Goal: Task Accomplishment & Management: Complete application form

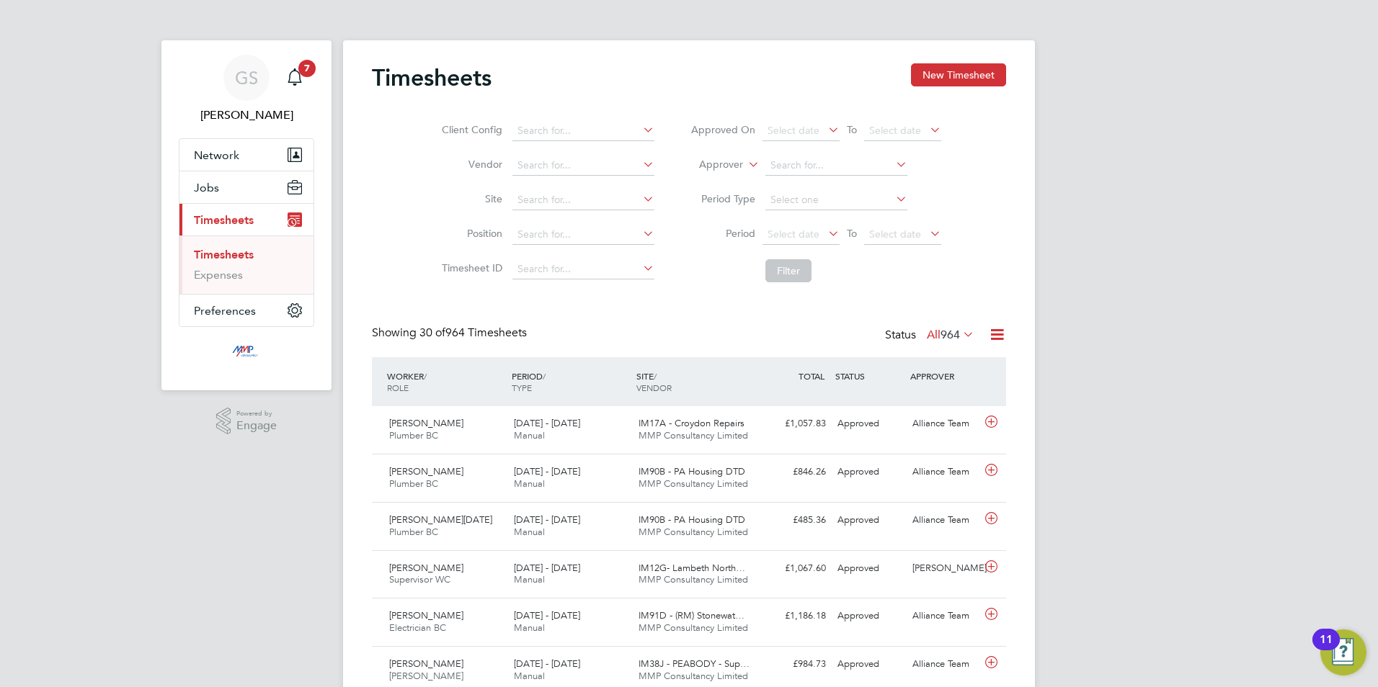
click at [986, 73] on button "New Timesheet" at bounding box center [958, 74] width 95 height 23
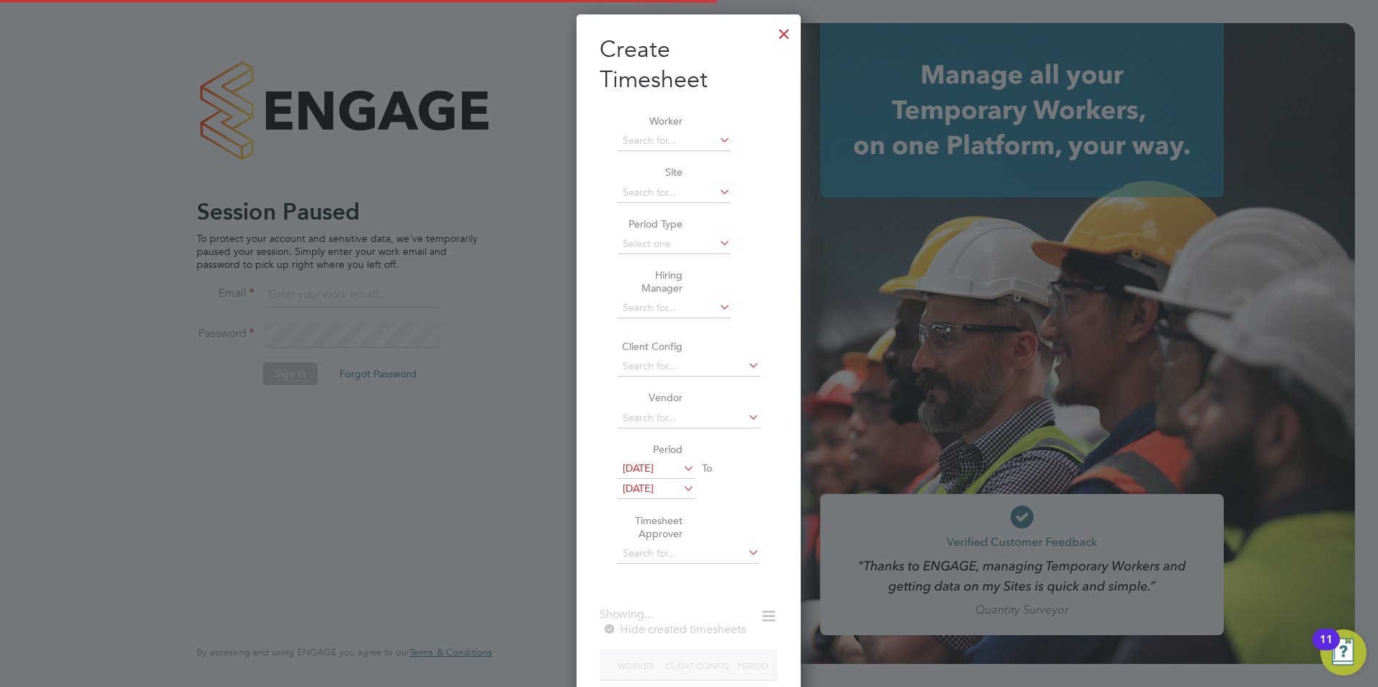
scroll to position [764, 225]
type input "george@mmpconsultancy.co.uk"
click at [788, 34] on div at bounding box center [784, 30] width 26 height 26
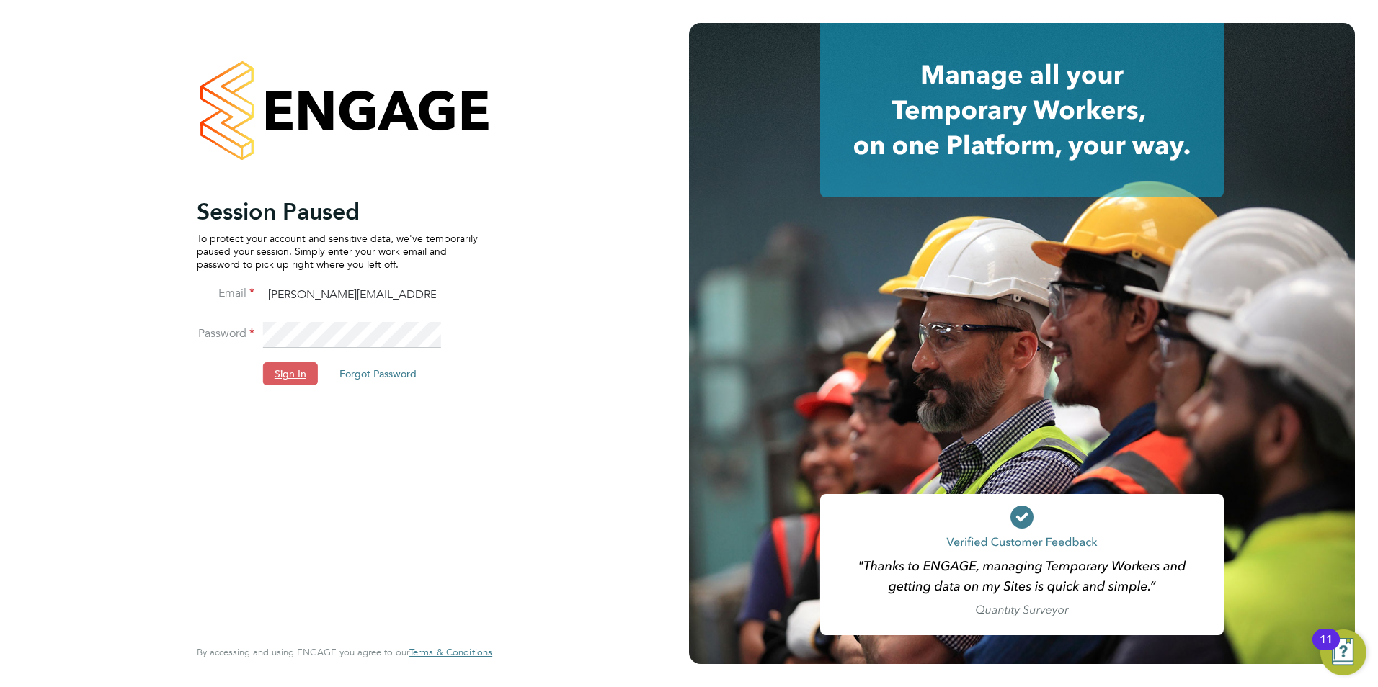
click at [265, 376] on button "Sign In" at bounding box center [290, 373] width 55 height 23
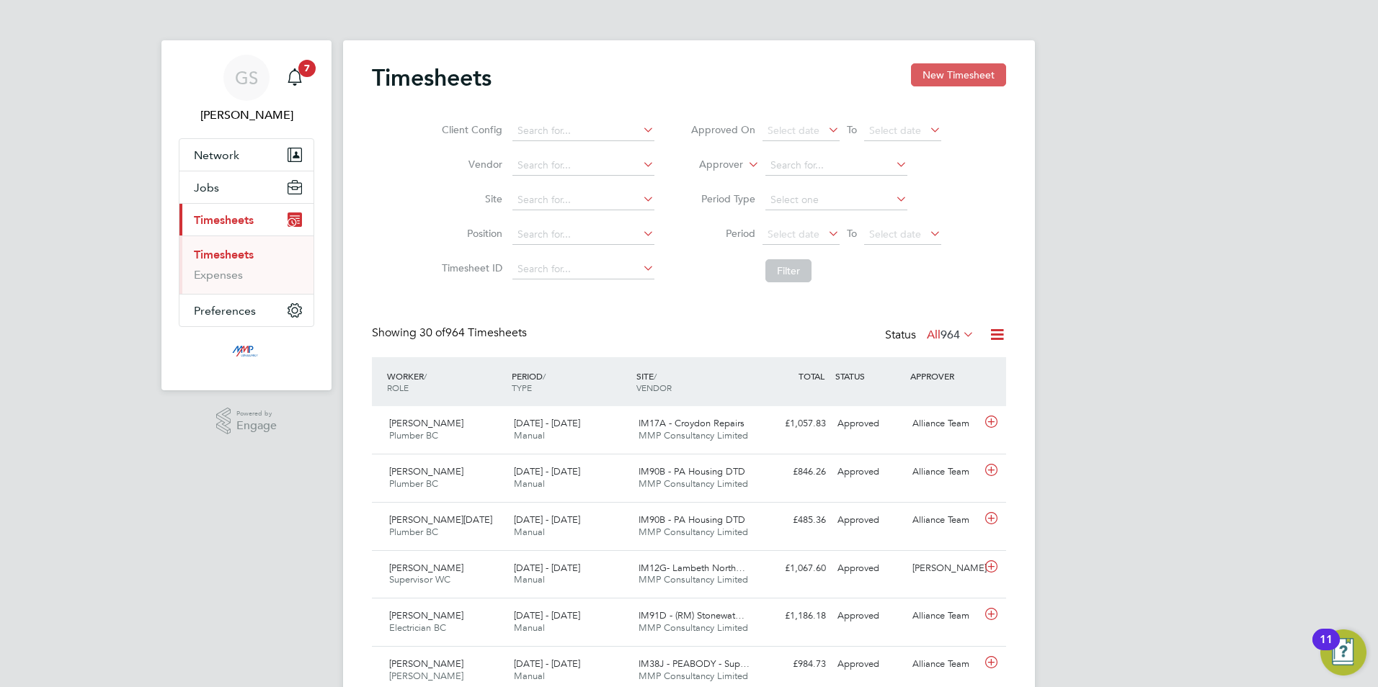
click at [917, 70] on button "New Timesheet" at bounding box center [958, 74] width 95 height 23
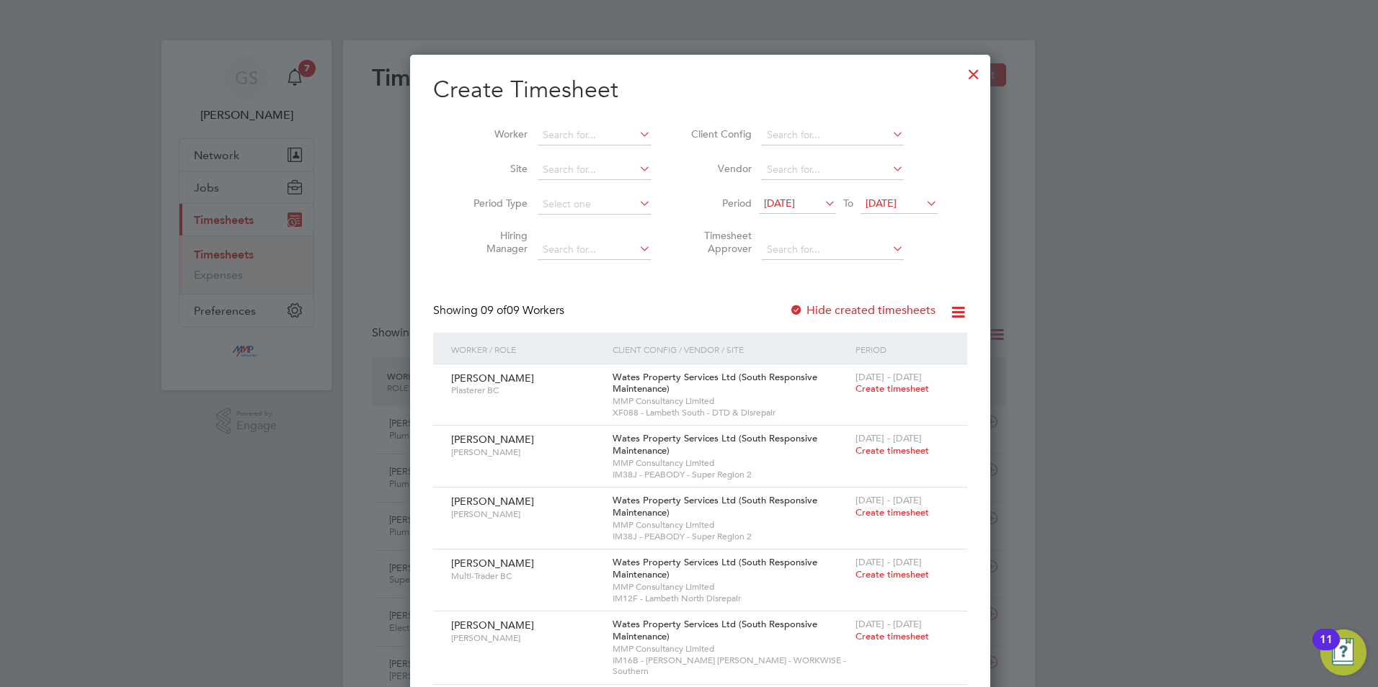
click at [961, 69] on div at bounding box center [974, 71] width 26 height 26
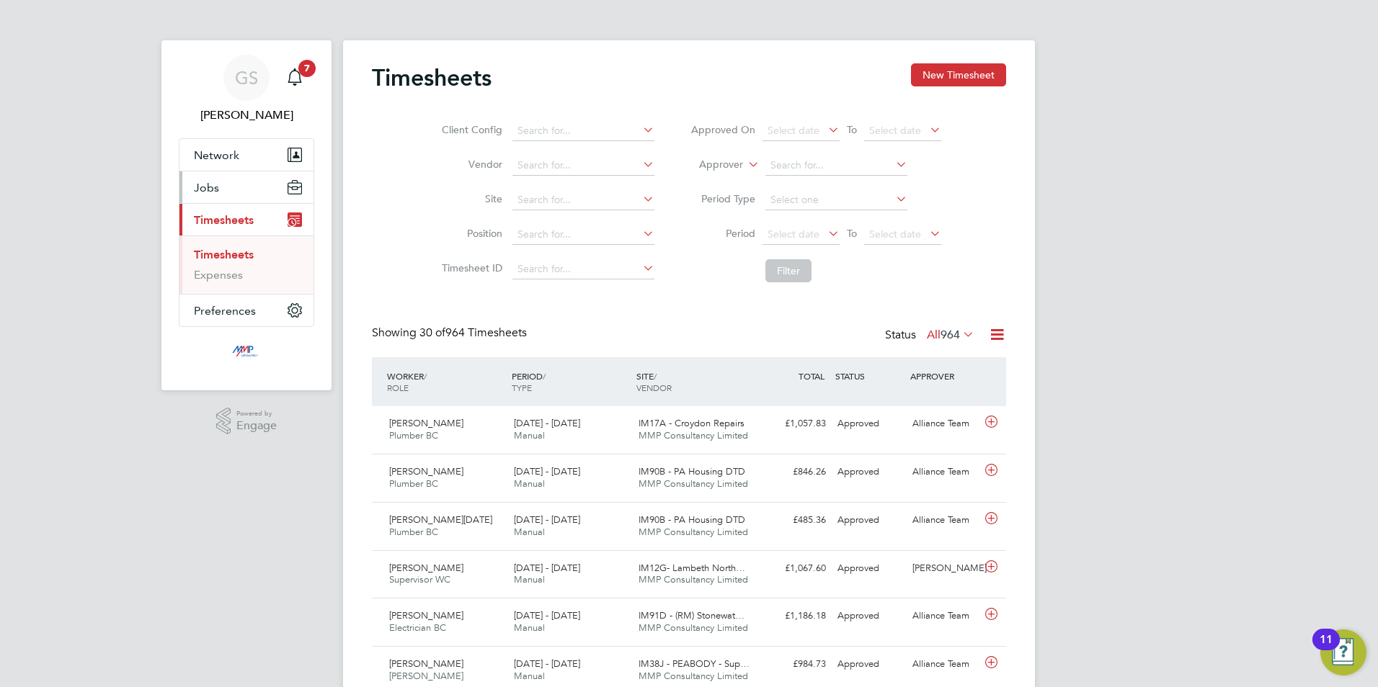
click at [218, 195] on button "Jobs" at bounding box center [246, 188] width 134 height 32
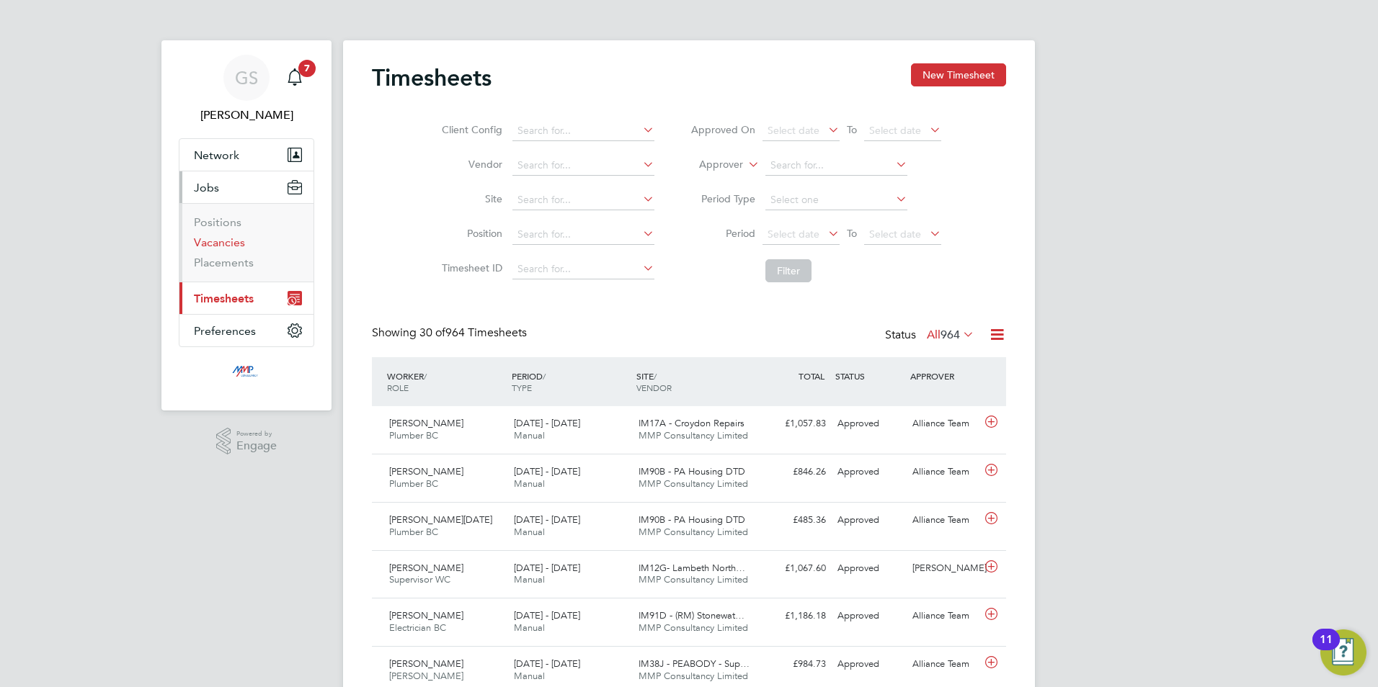
click at [218, 246] on link "Vacancies" at bounding box center [219, 243] width 51 height 14
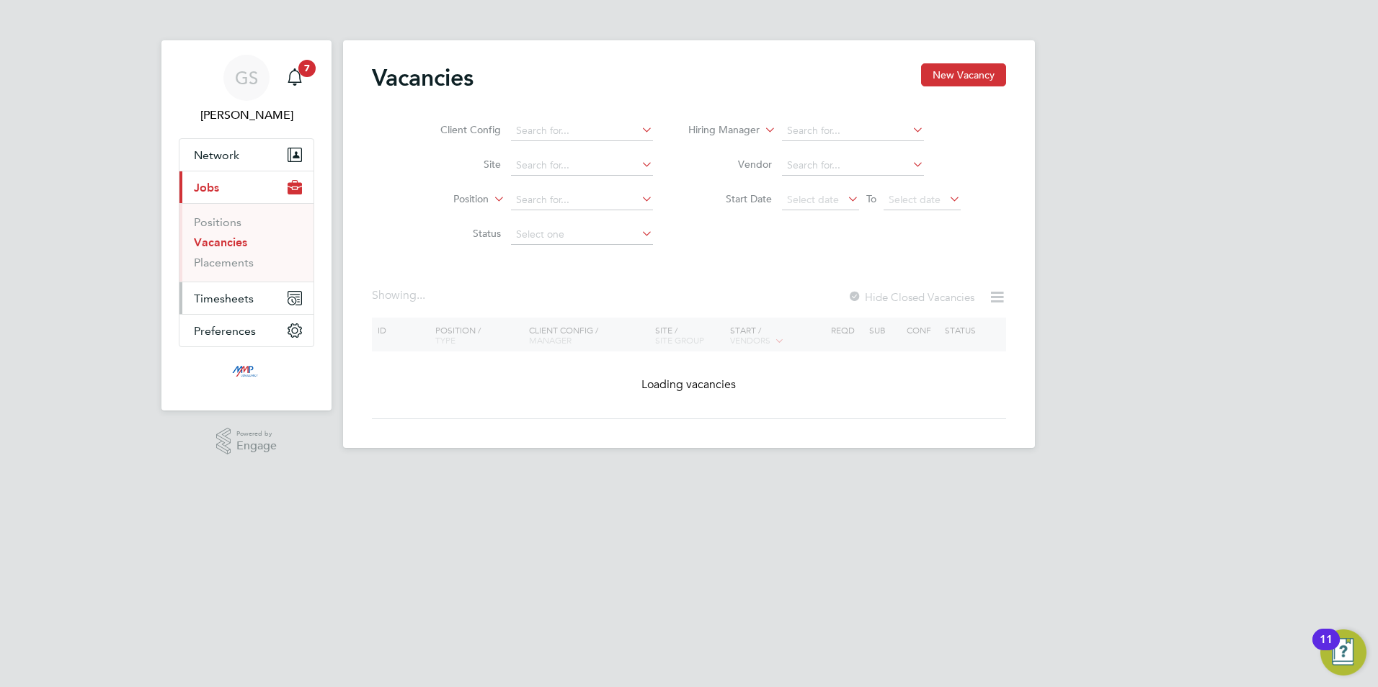
click at [226, 295] on span "Timesheets" at bounding box center [224, 299] width 60 height 14
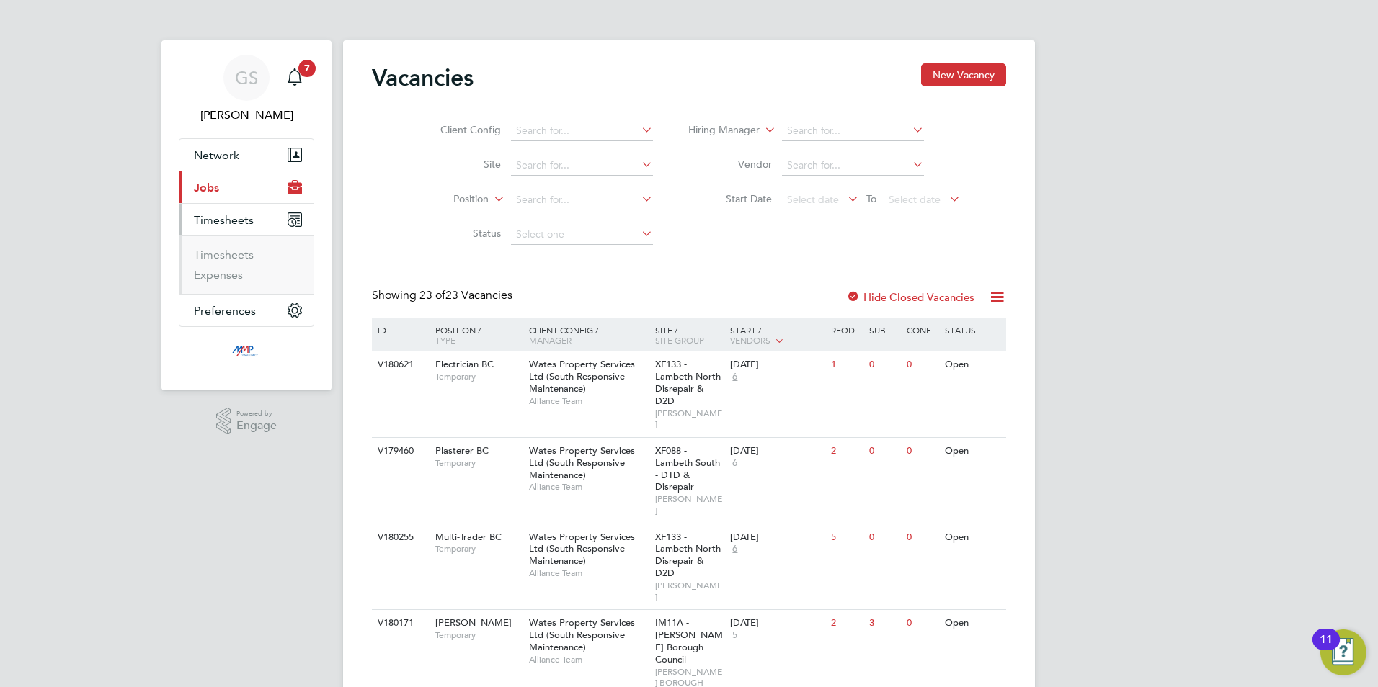
click at [236, 262] on li "Timesheets" at bounding box center [248, 258] width 108 height 20
click at [241, 257] on link "Timesheets" at bounding box center [224, 255] width 60 height 14
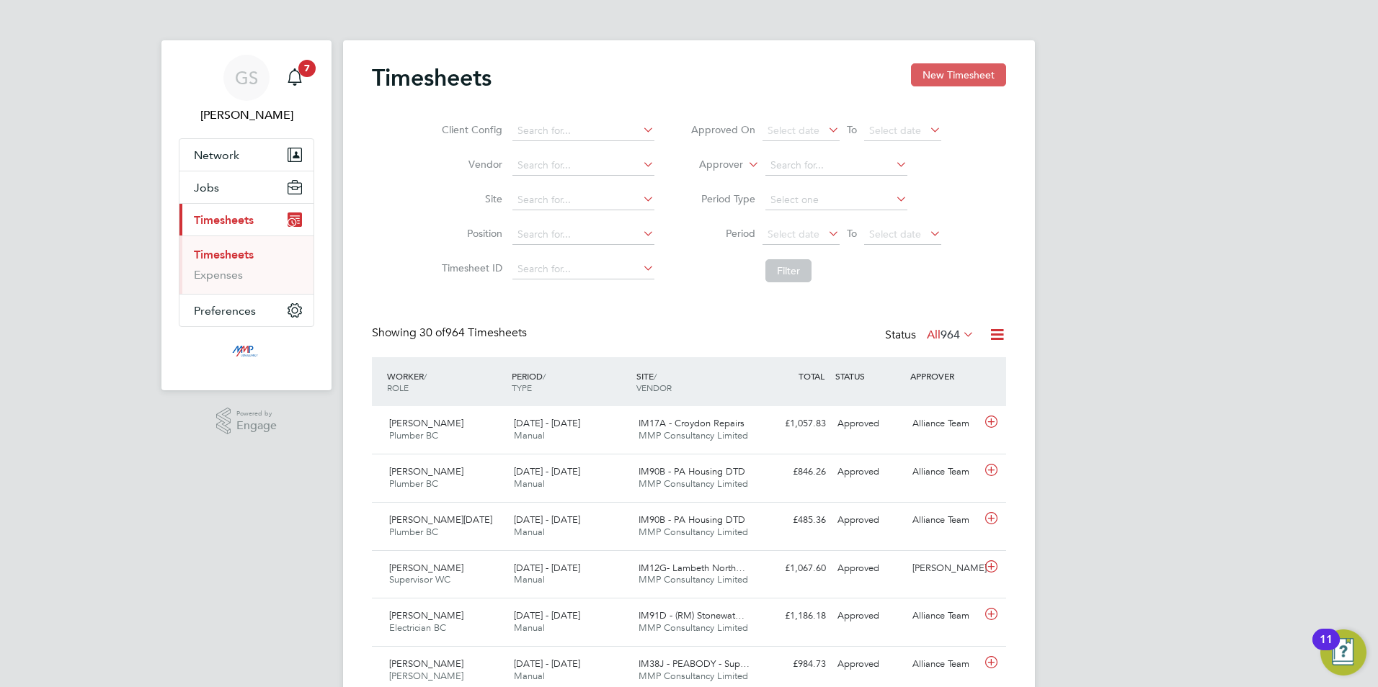
click at [970, 80] on button "New Timesheet" at bounding box center [958, 74] width 95 height 23
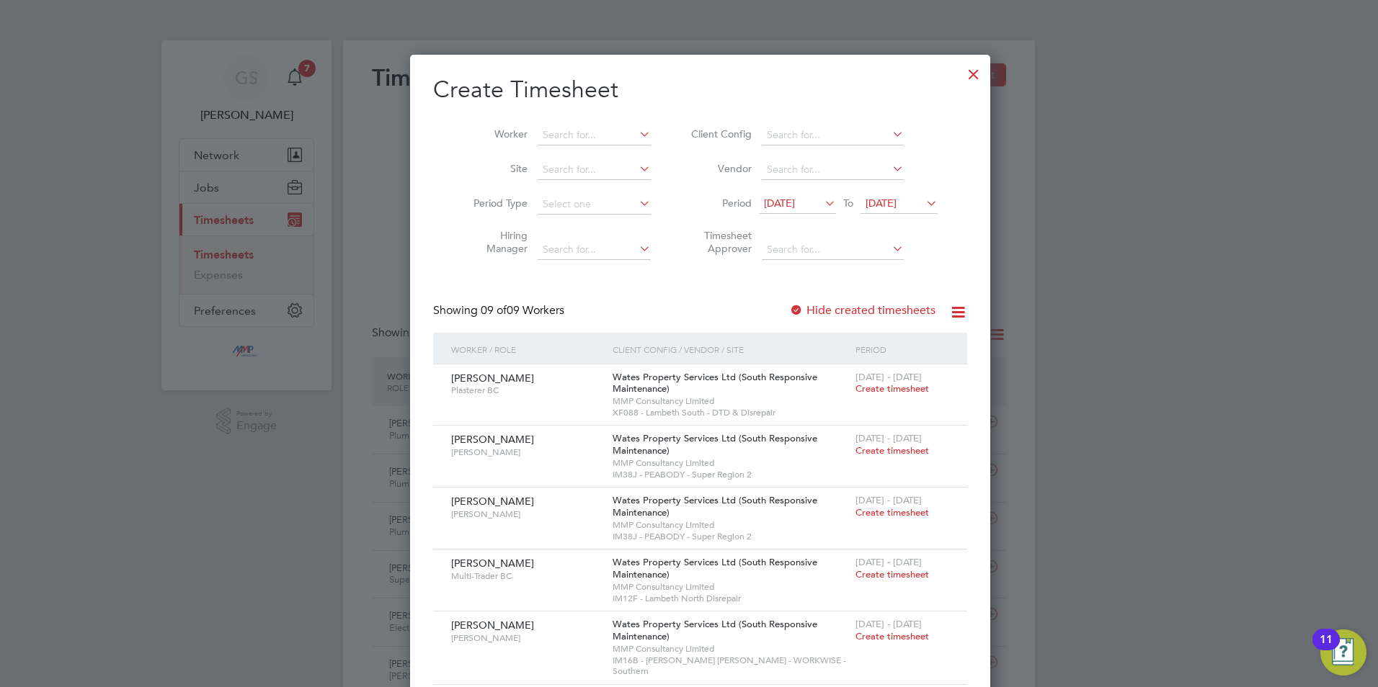
click at [961, 72] on div at bounding box center [974, 71] width 26 height 26
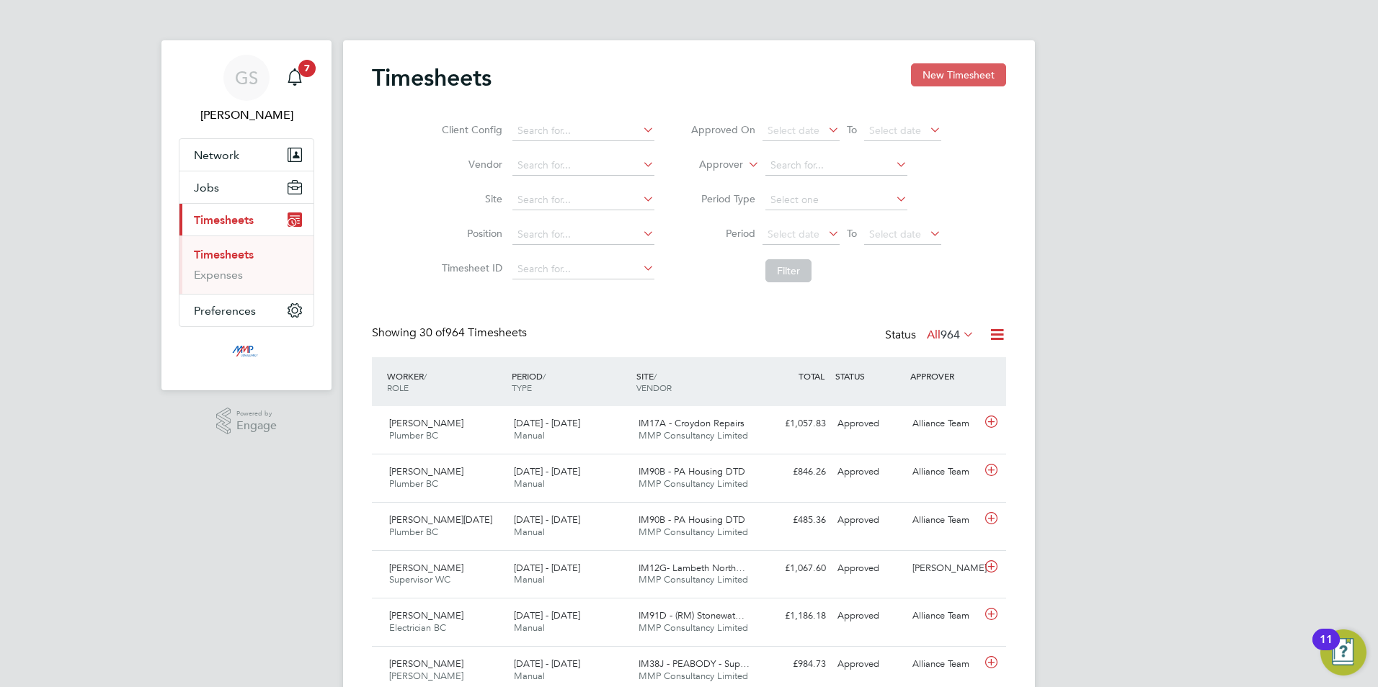
click at [920, 74] on button "New Timesheet" at bounding box center [958, 74] width 95 height 23
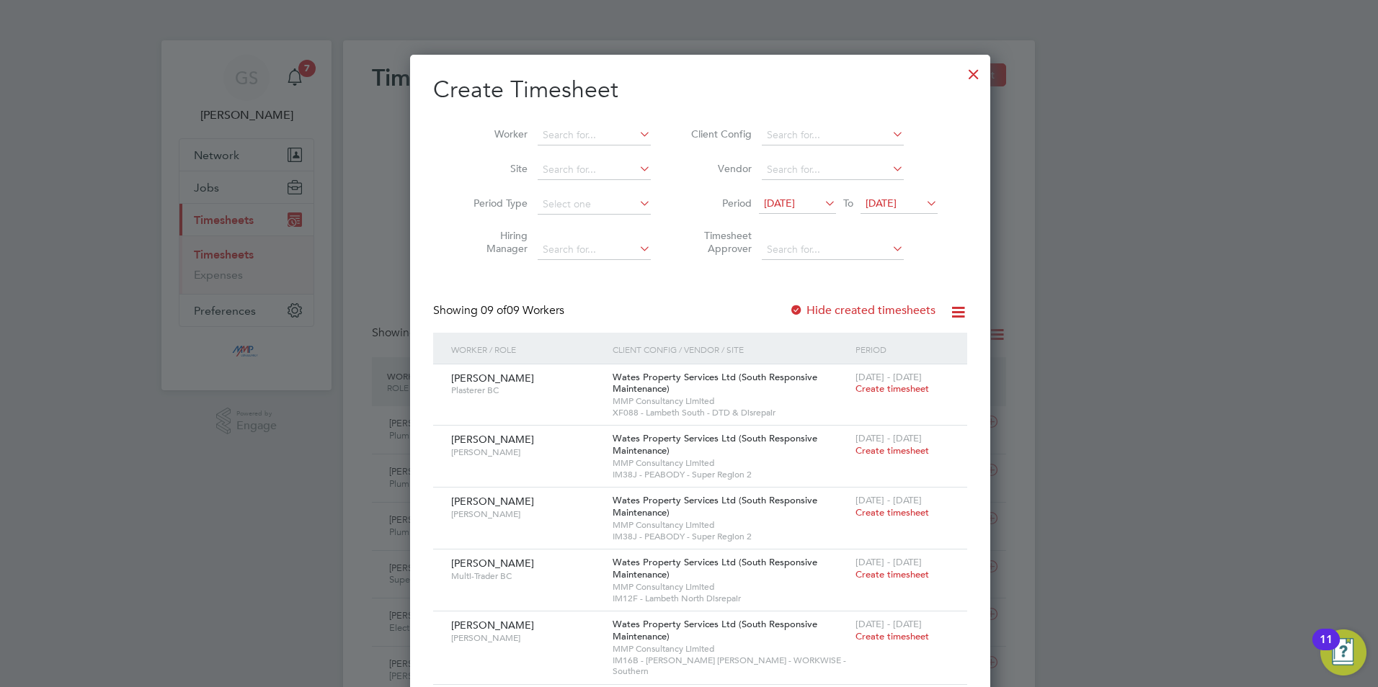
click at [961, 78] on div at bounding box center [974, 71] width 26 height 26
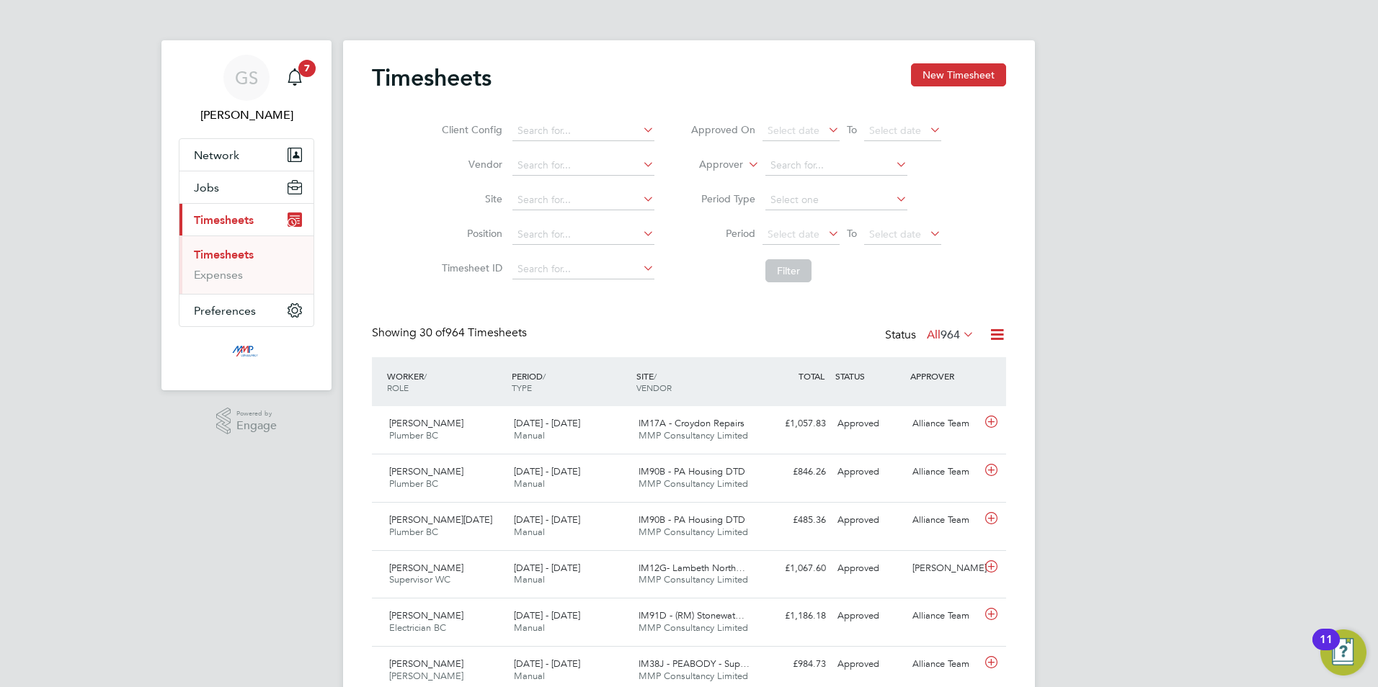
scroll to position [37, 125]
click at [972, 71] on button "New Timesheet" at bounding box center [958, 74] width 95 height 23
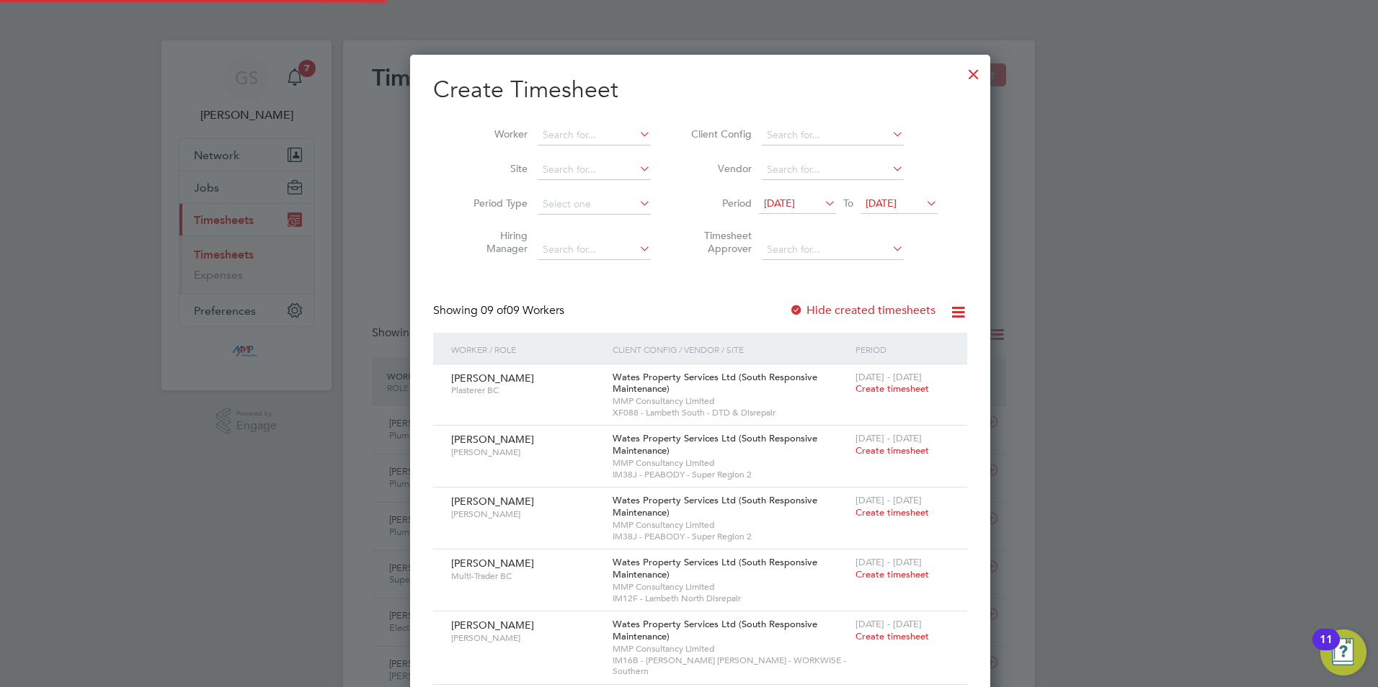
scroll to position [1017, 558]
click at [961, 74] on div at bounding box center [974, 71] width 26 height 26
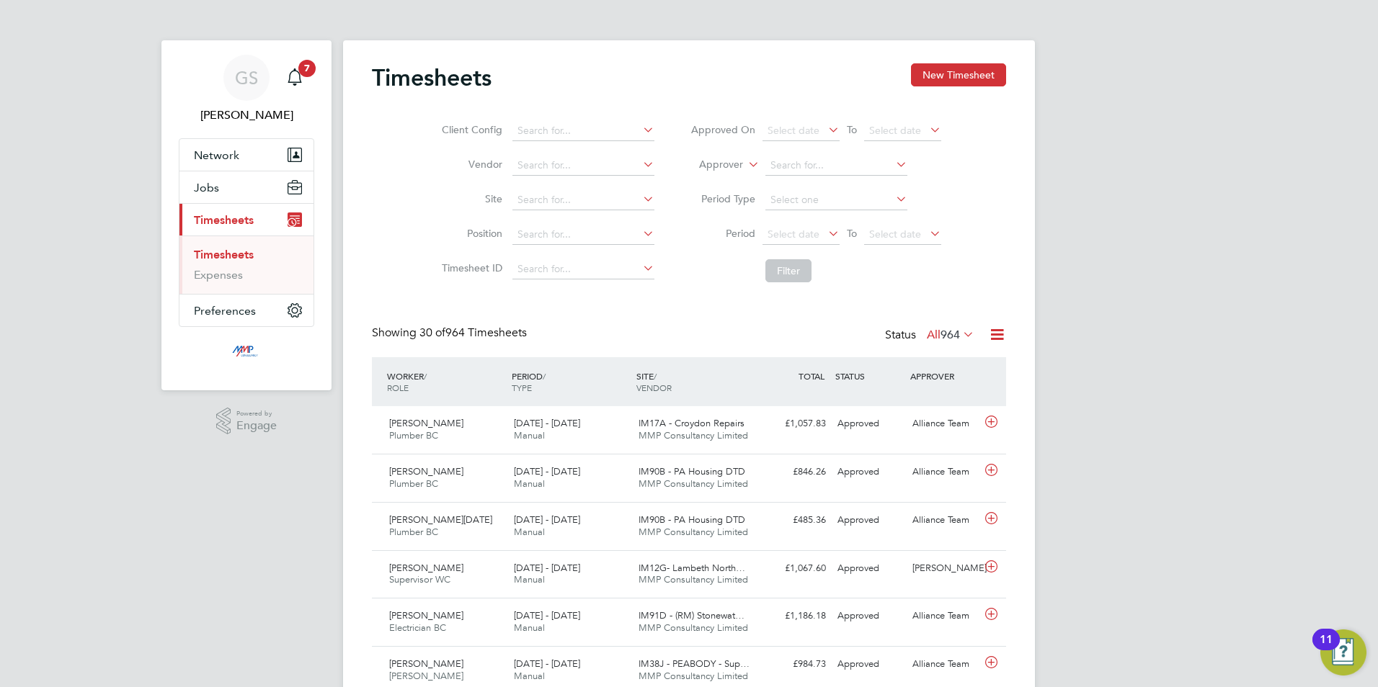
scroll to position [37, 125]
click at [954, 81] on button "New Timesheet" at bounding box center [958, 74] width 95 height 23
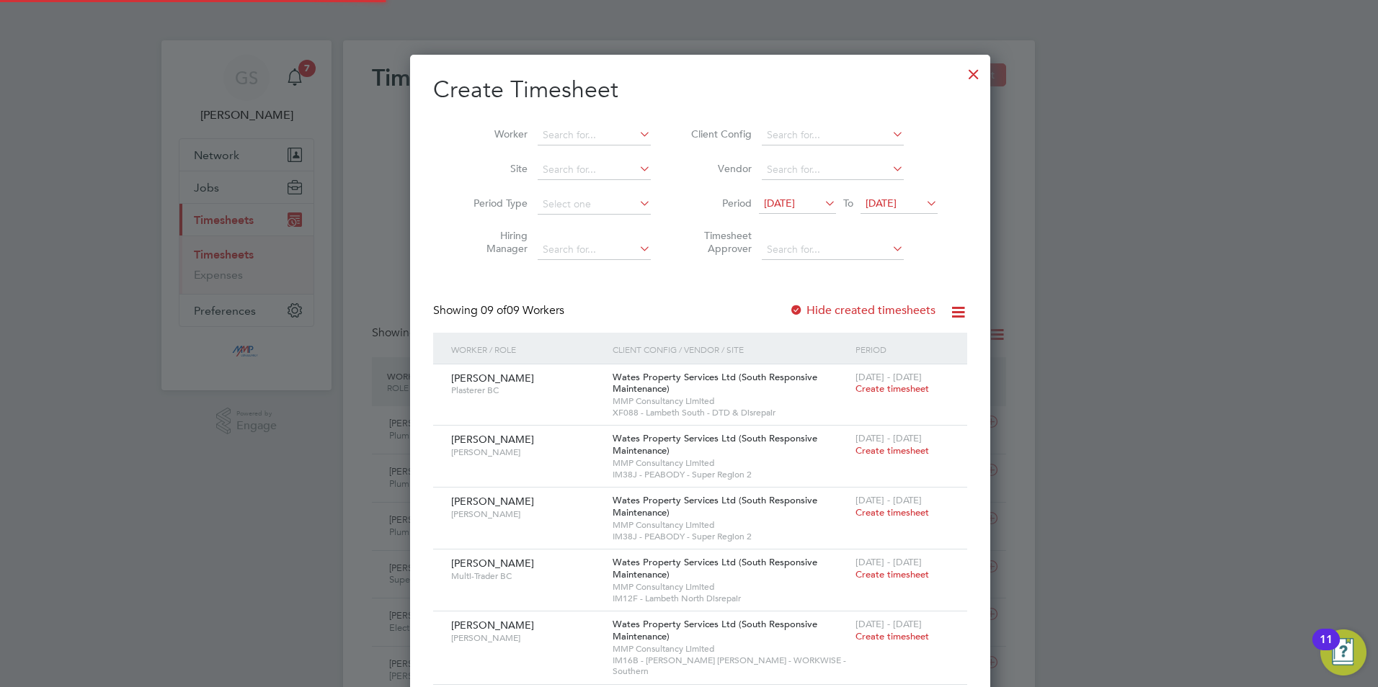
scroll to position [1017, 558]
click at [961, 74] on div at bounding box center [974, 71] width 26 height 26
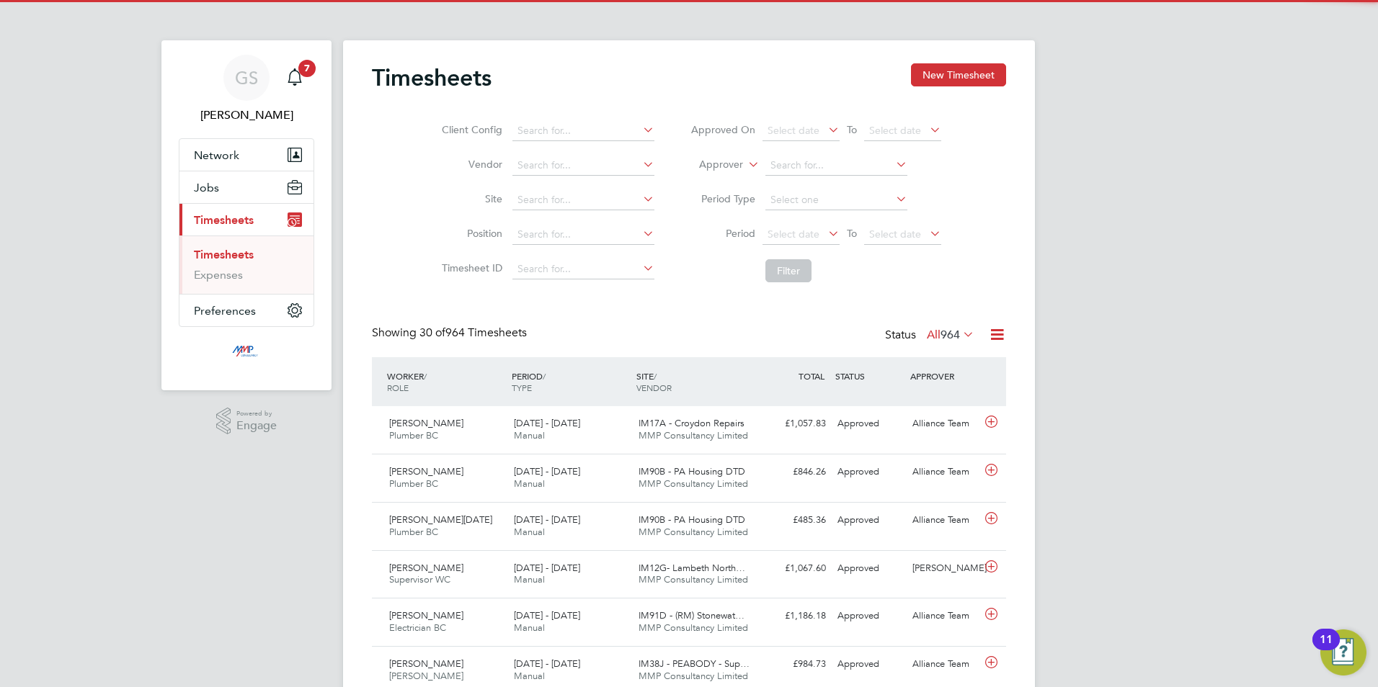
scroll to position [37, 125]
